Goal: Find specific page/section: Find specific page/section

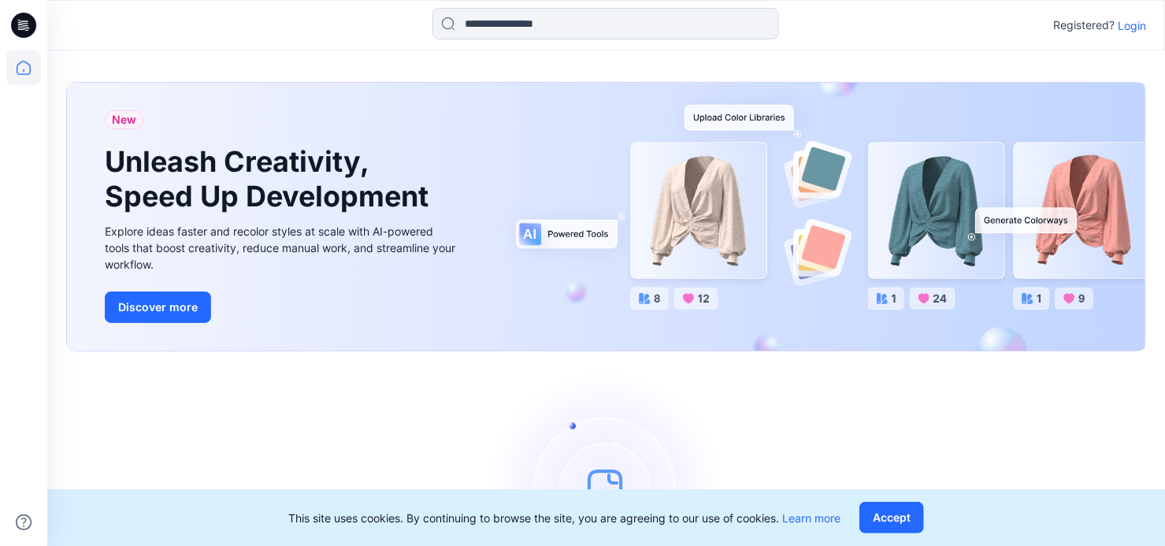
click at [1115, 23] on div "Registered? Login" at bounding box center [1099, 25] width 93 height 19
click at [1130, 24] on p "Login" at bounding box center [1131, 25] width 28 height 17
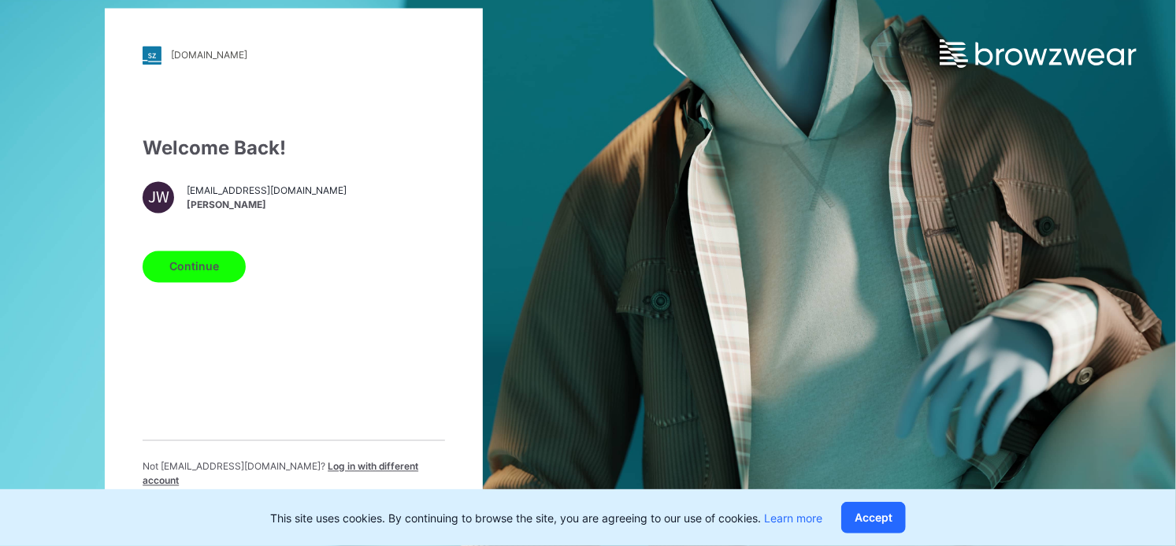
click at [222, 272] on button "Continue" at bounding box center [194, 265] width 103 height 31
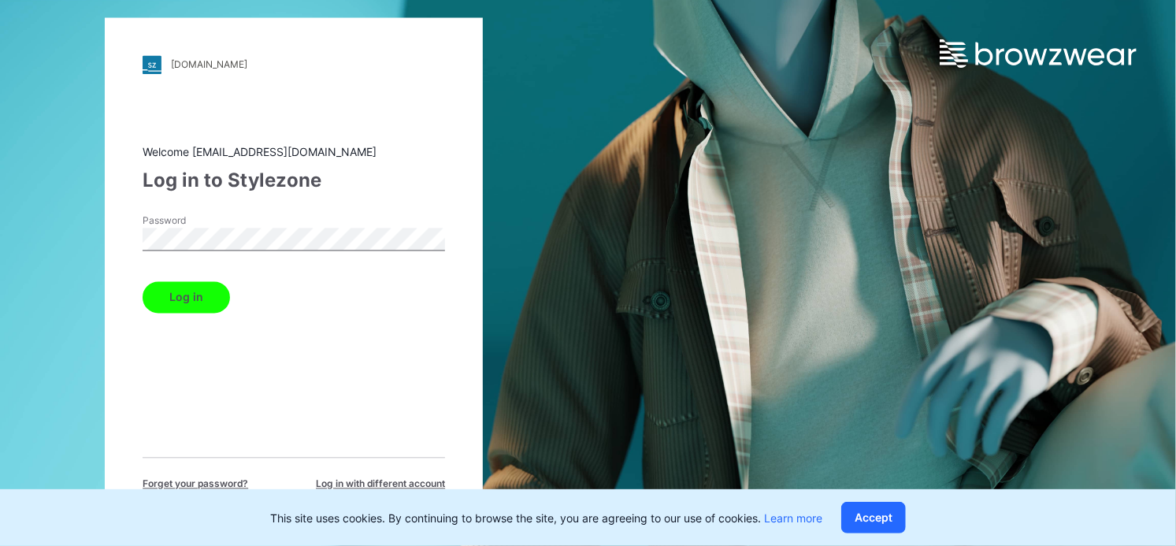
click at [165, 296] on button "Log in" at bounding box center [186, 296] width 87 height 31
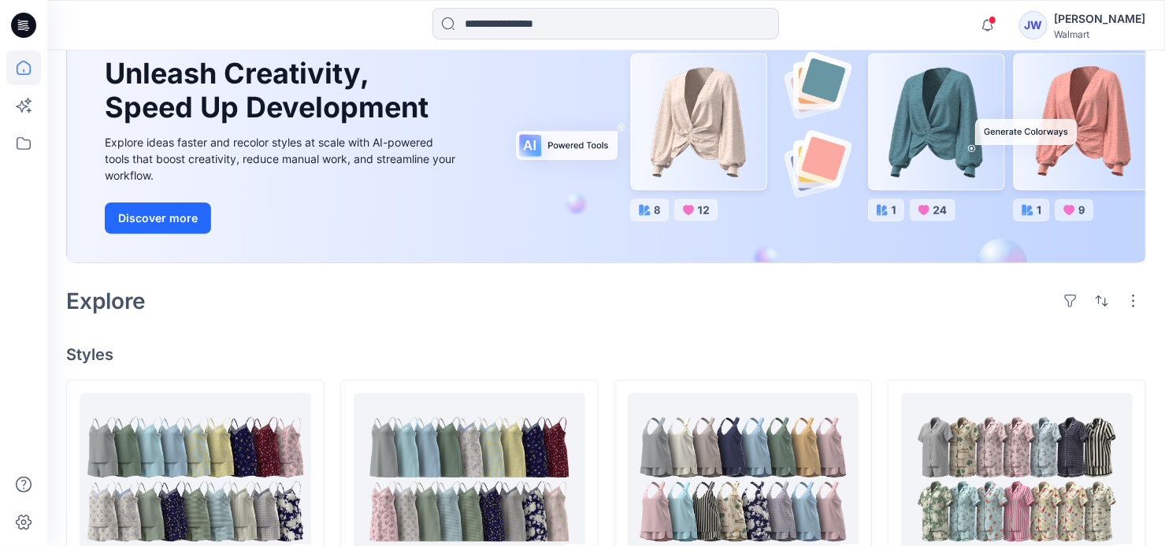
scroll to position [429, 0]
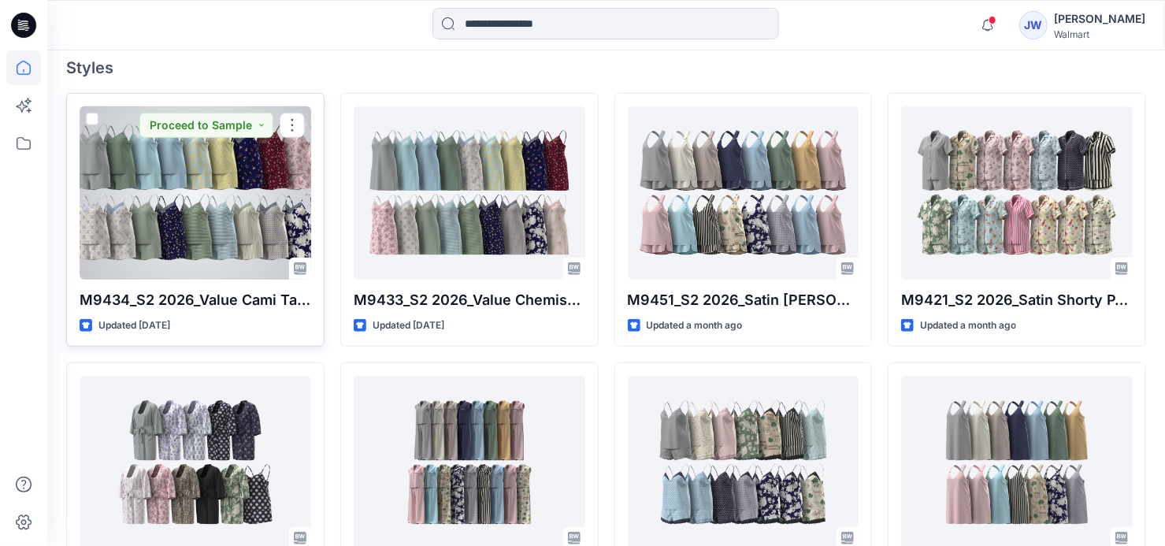
click at [241, 217] on div at bounding box center [196, 192] width 232 height 173
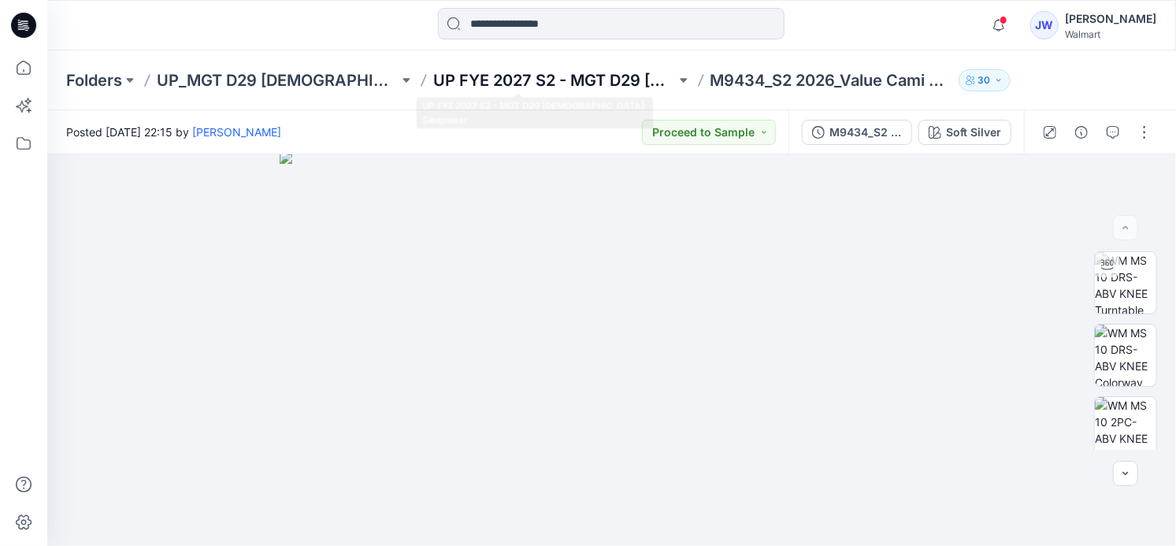
click at [568, 76] on p "UP FYE 2027 S2 - MGT D29 [DEMOGRAPHIC_DATA] Sleepwear" at bounding box center [554, 80] width 242 height 22
